Goal: Task Accomplishment & Management: Use online tool/utility

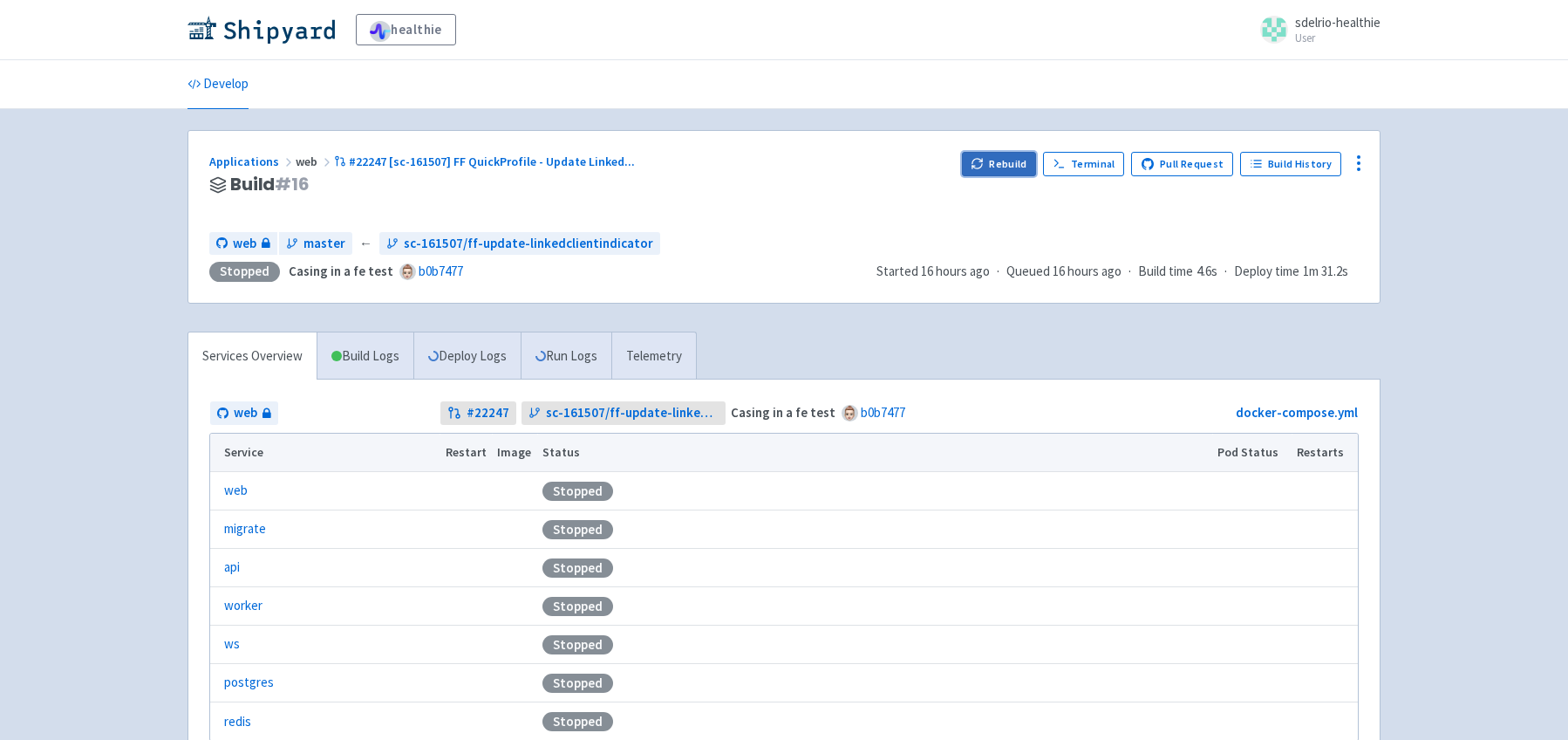
click at [1028, 164] on button "Rebuild" at bounding box center [999, 165] width 75 height 25
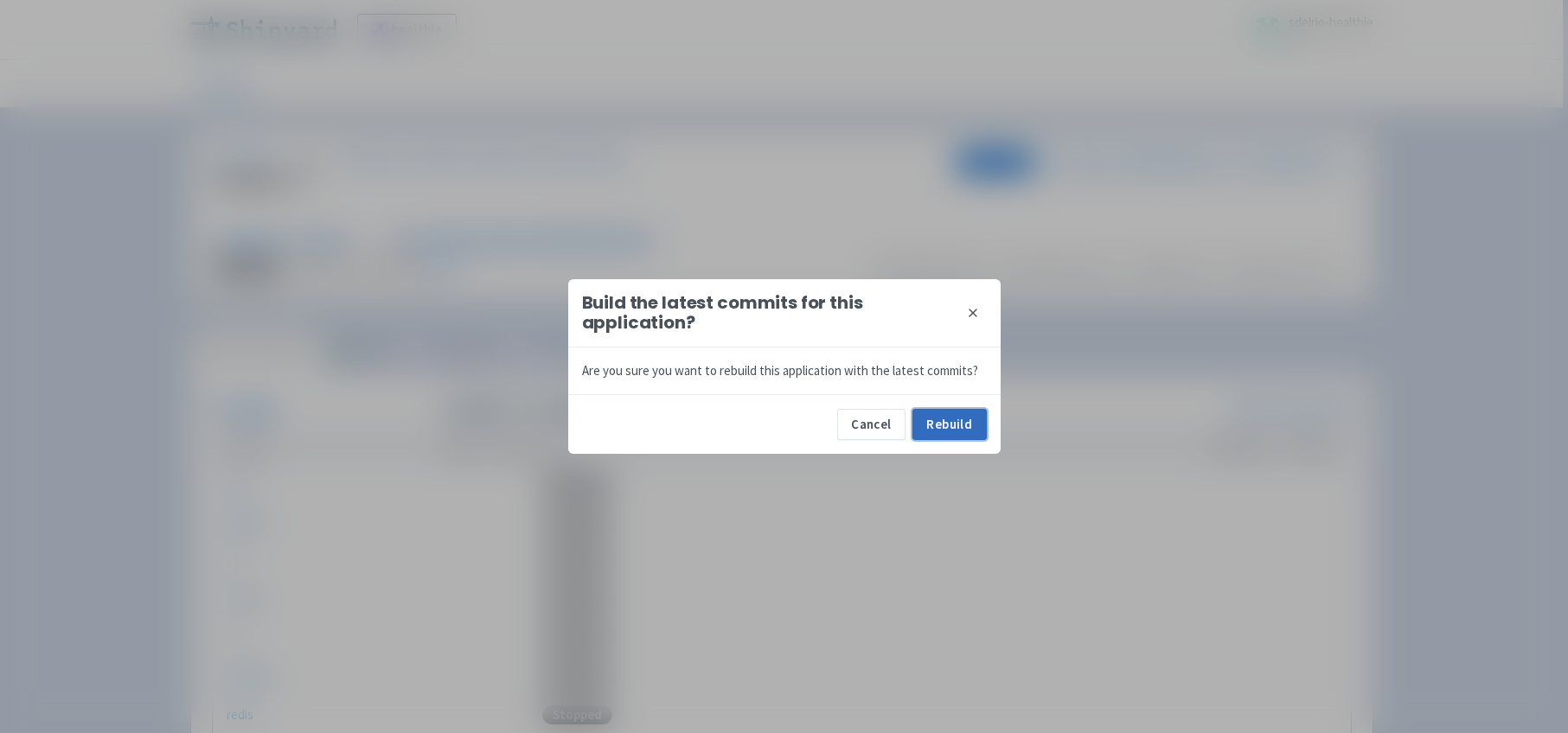
click at [954, 437] on button "Rebuild" at bounding box center [949, 424] width 74 height 31
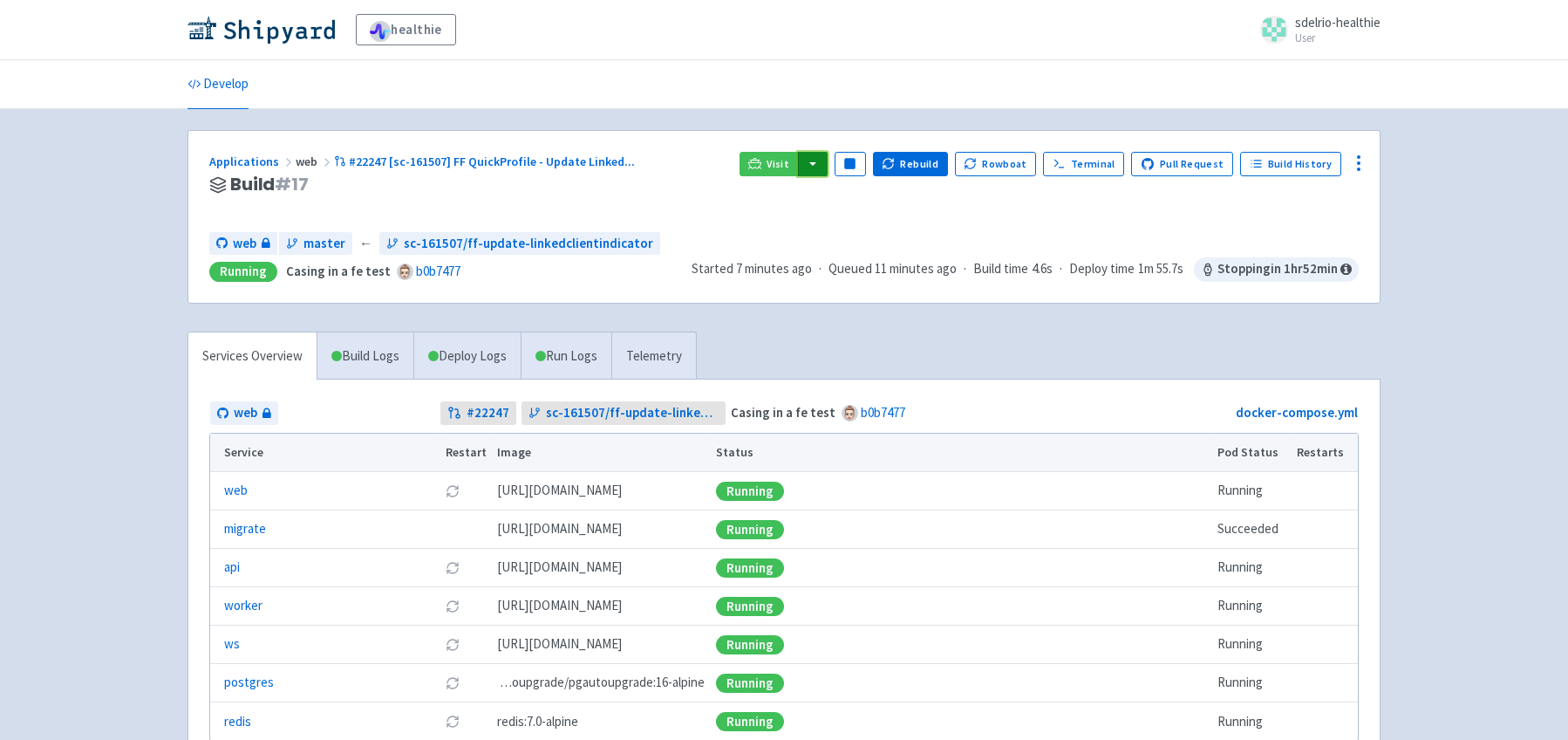
click at [820, 161] on button "button" at bounding box center [813, 165] width 30 height 25
click at [864, 224] on link "web (web)" at bounding box center [847, 225] width 99 height 27
